Goal: Task Accomplishment & Management: Use online tool/utility

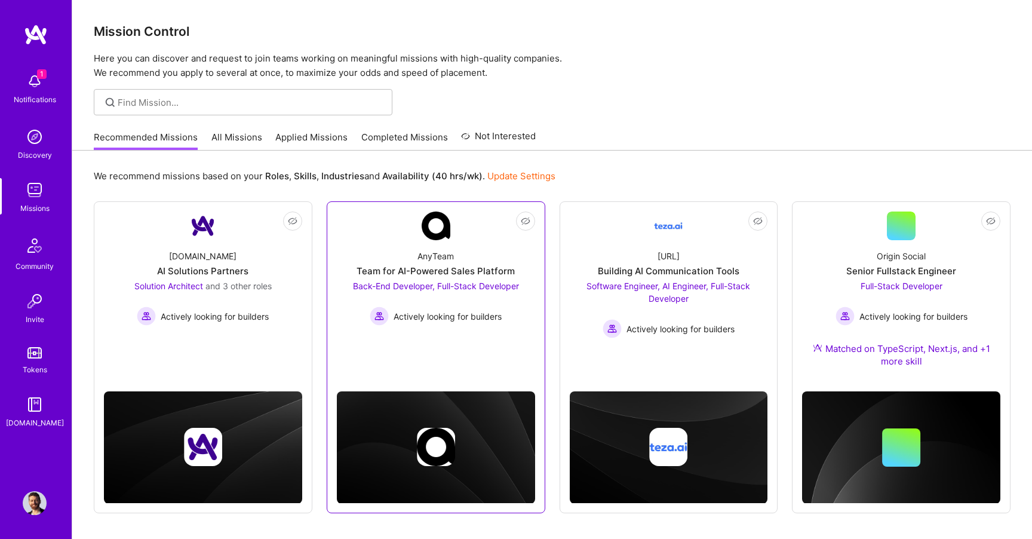
click at [440, 235] on img at bounding box center [435, 225] width 29 height 29
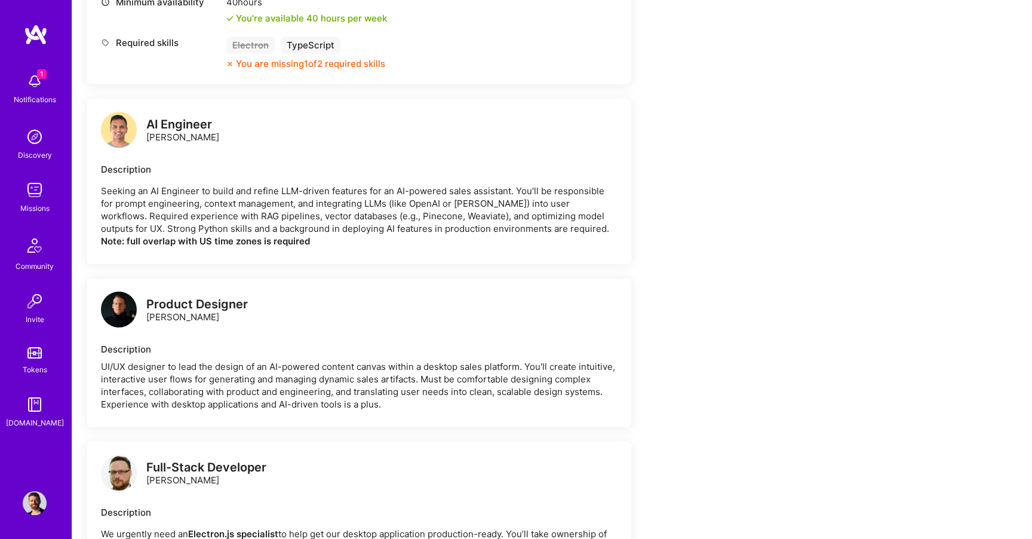
scroll to position [1160, 0]
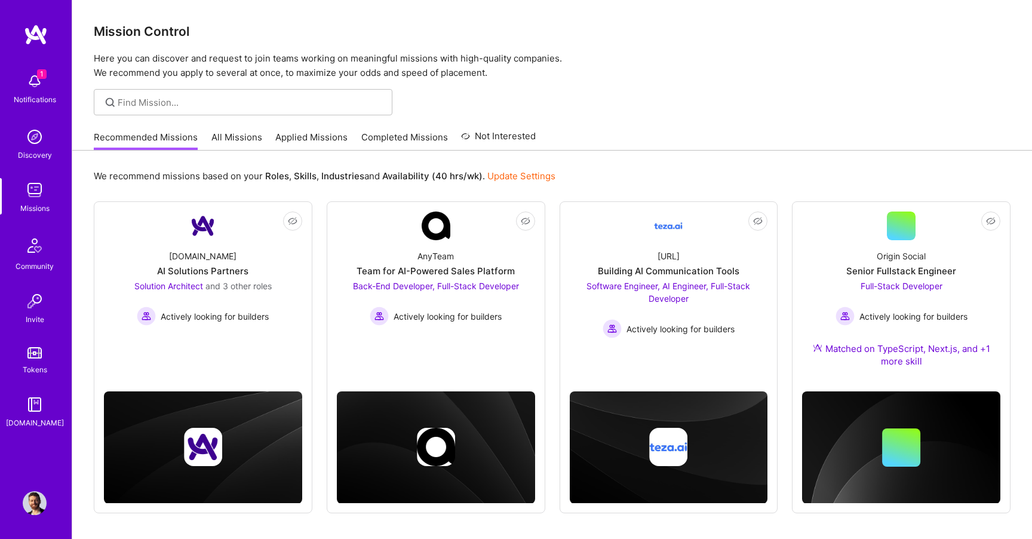
scroll to position [43, 0]
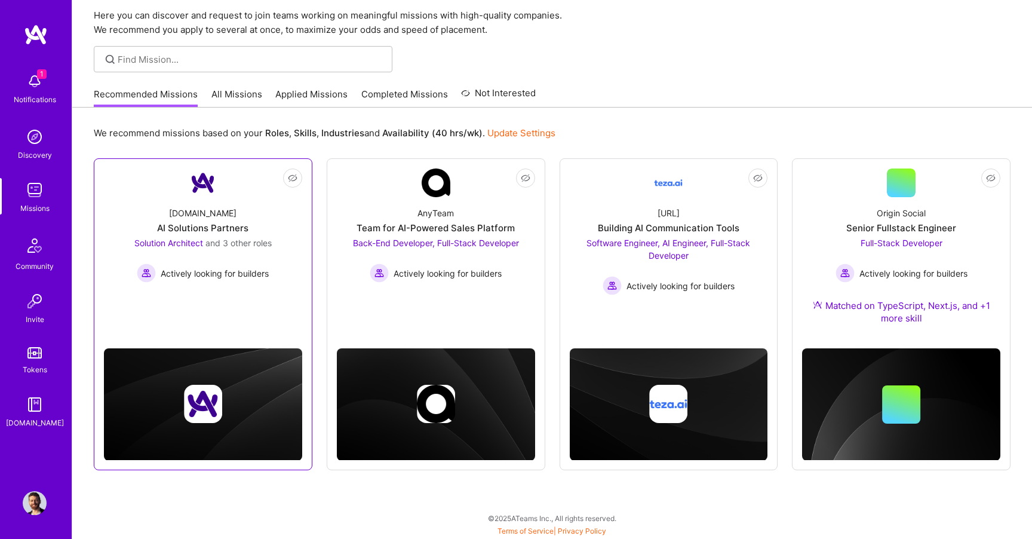
click at [227, 212] on div "[DOMAIN_NAME] AI Solutions Partners Solution Architect and 3 other roles Active…" at bounding box center [203, 239] width 198 height 85
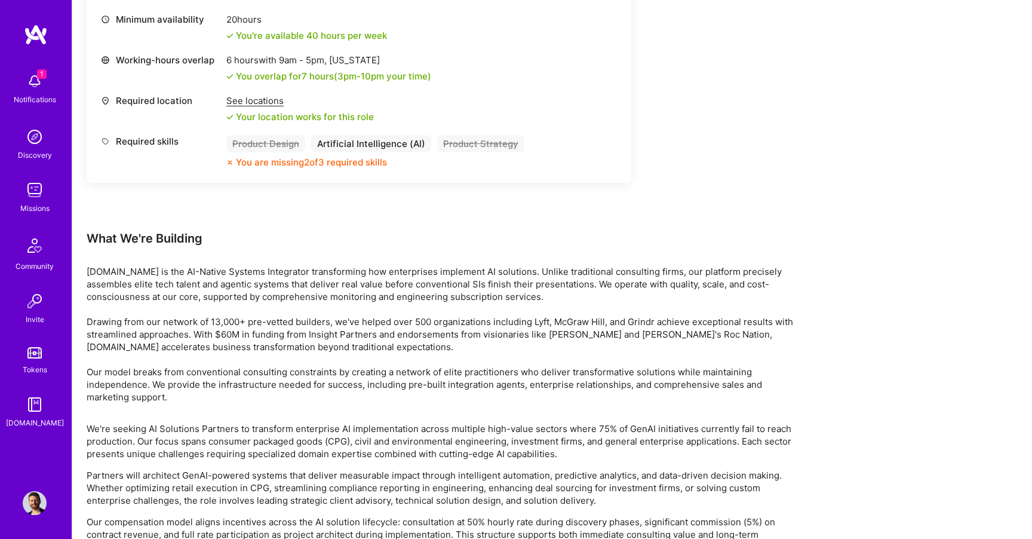
scroll to position [1817, 0]
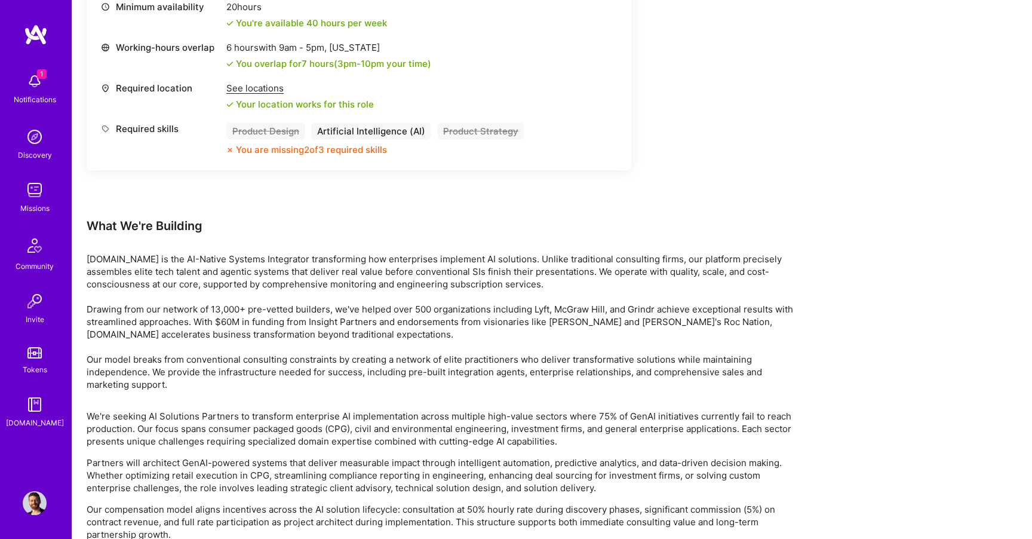
click at [38, 85] on img at bounding box center [35, 81] width 24 height 24
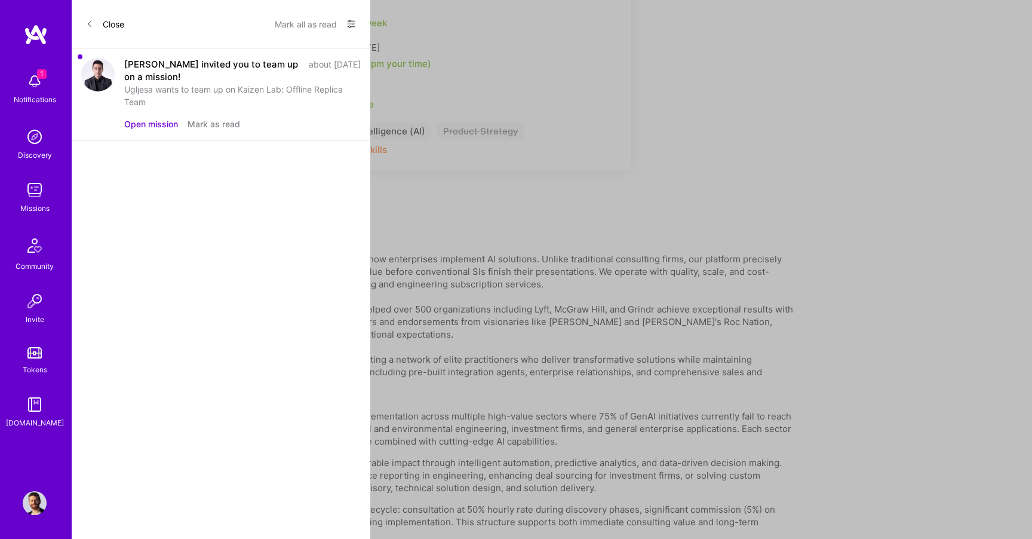
click at [96, 78] on img at bounding box center [97, 74] width 33 height 33
click at [143, 121] on button "Open mission" at bounding box center [151, 124] width 54 height 13
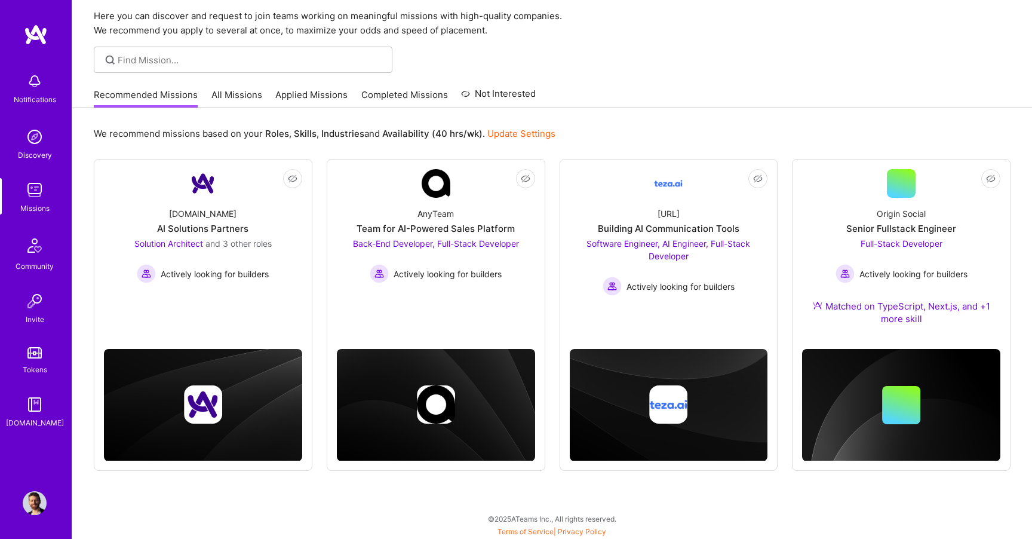
scroll to position [43, 0]
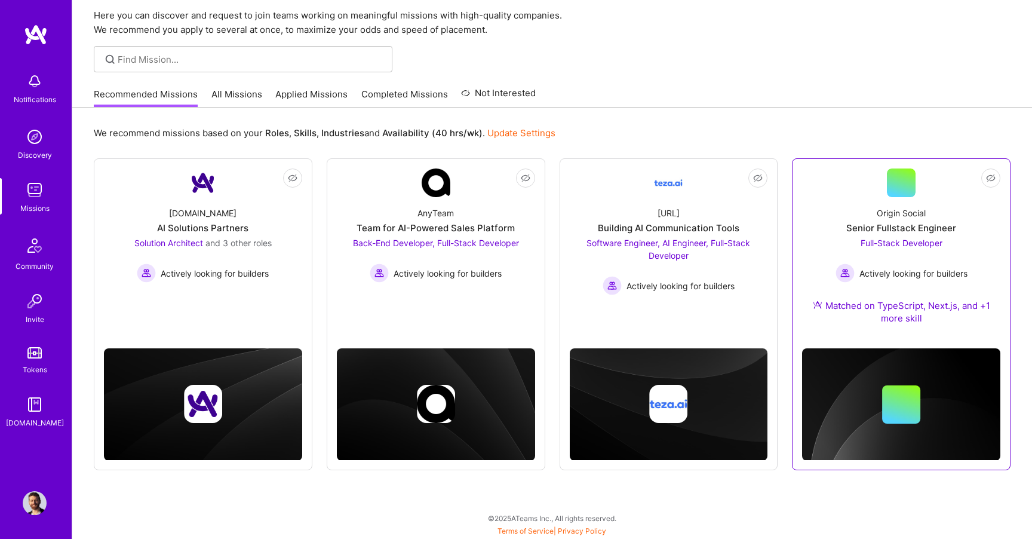
click at [876, 244] on span "Full-Stack Developer" at bounding box center [901, 243] width 82 height 10
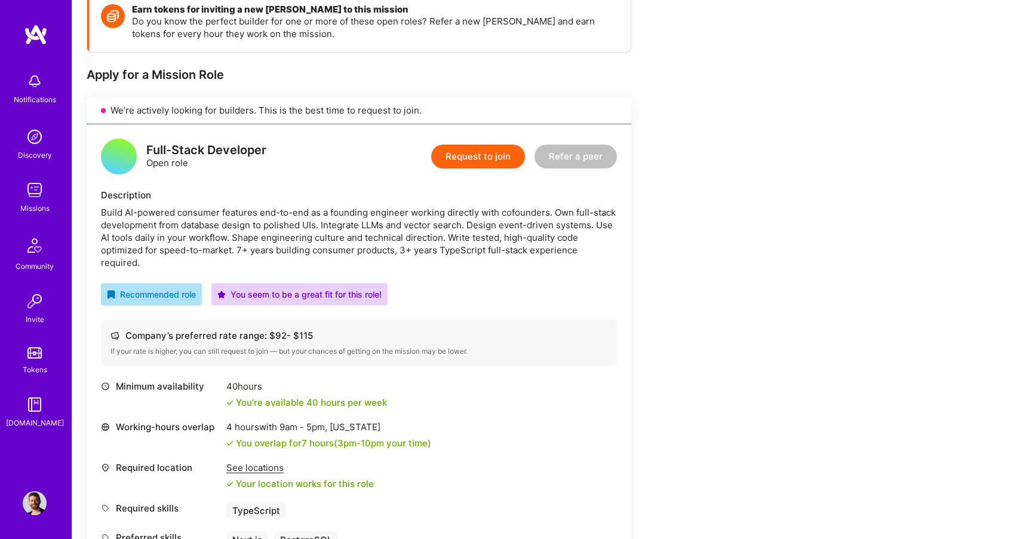
scroll to position [182, 0]
